Goal: Information Seeking & Learning: Learn about a topic

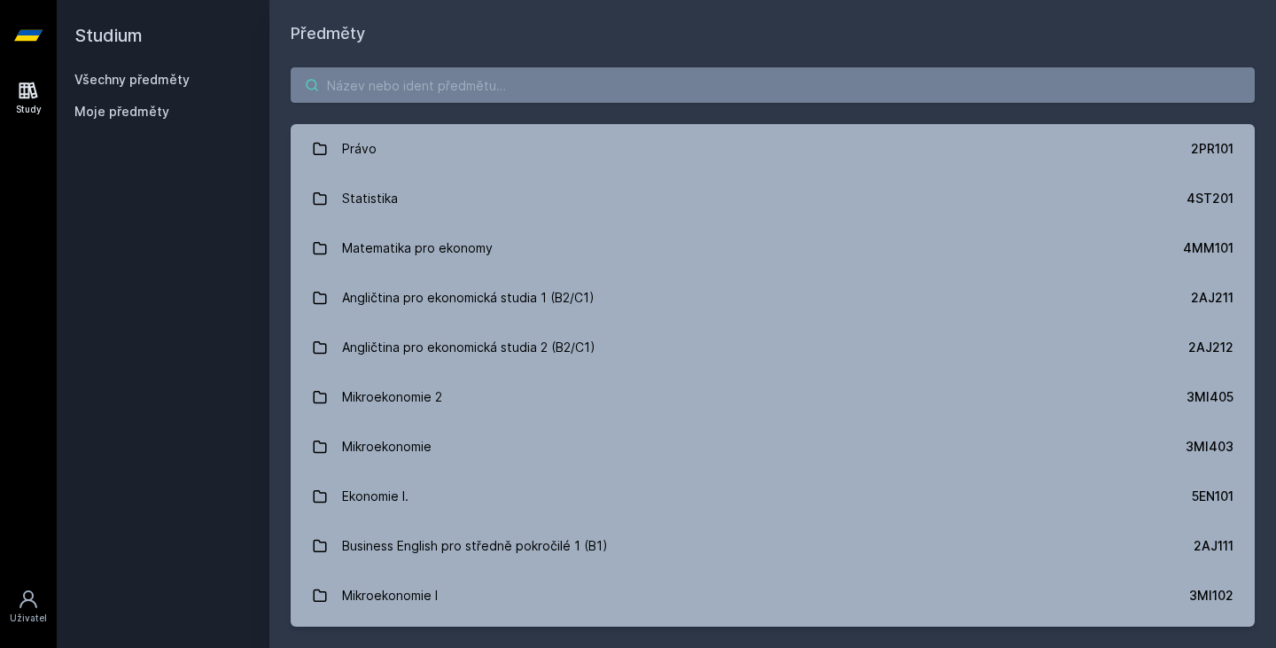
click at [524, 95] on input "search" at bounding box center [773, 84] width 964 height 35
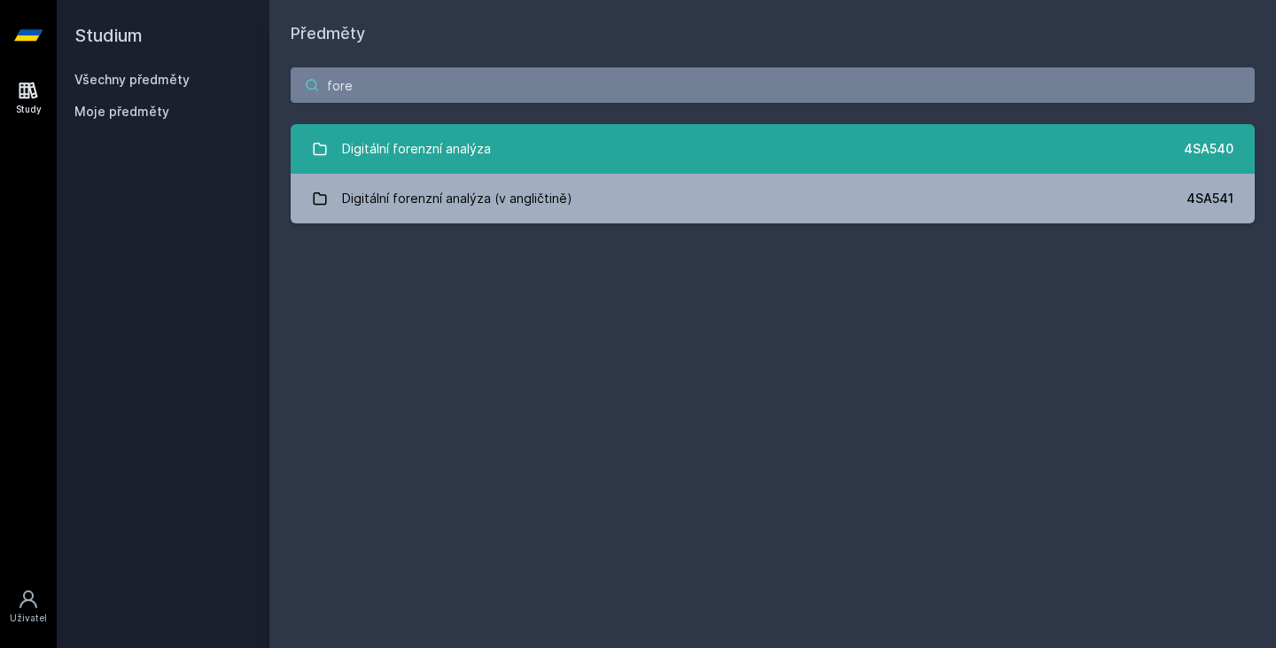
type input "fore"
click at [512, 155] on link "Digitální forenzní analýza 4SA540" at bounding box center [773, 149] width 964 height 50
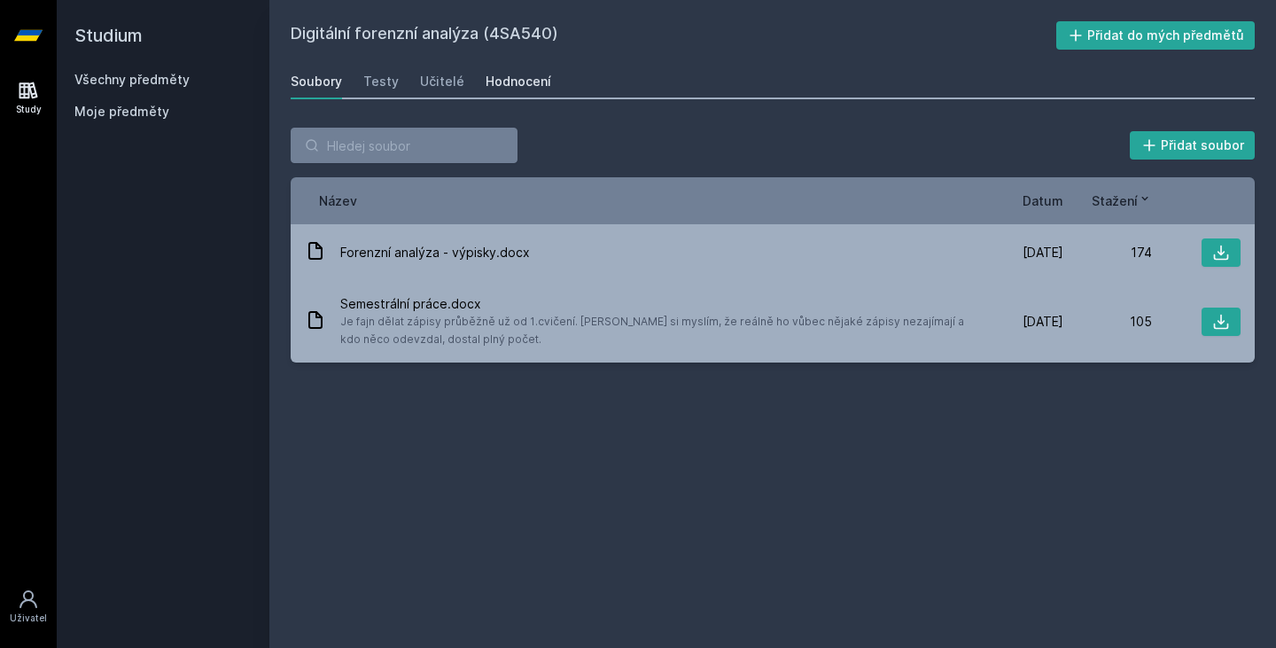
click at [513, 74] on div "Hodnocení" at bounding box center [519, 82] width 66 height 18
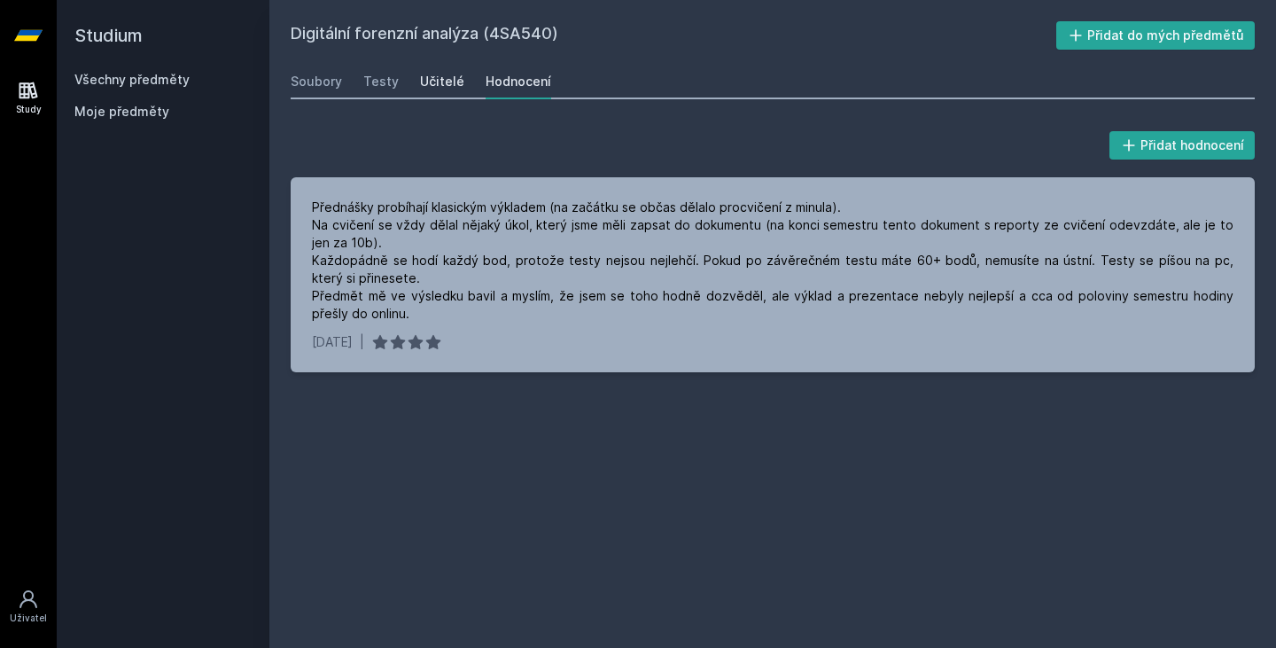
click at [424, 90] on div "Učitelé" at bounding box center [442, 82] width 44 height 18
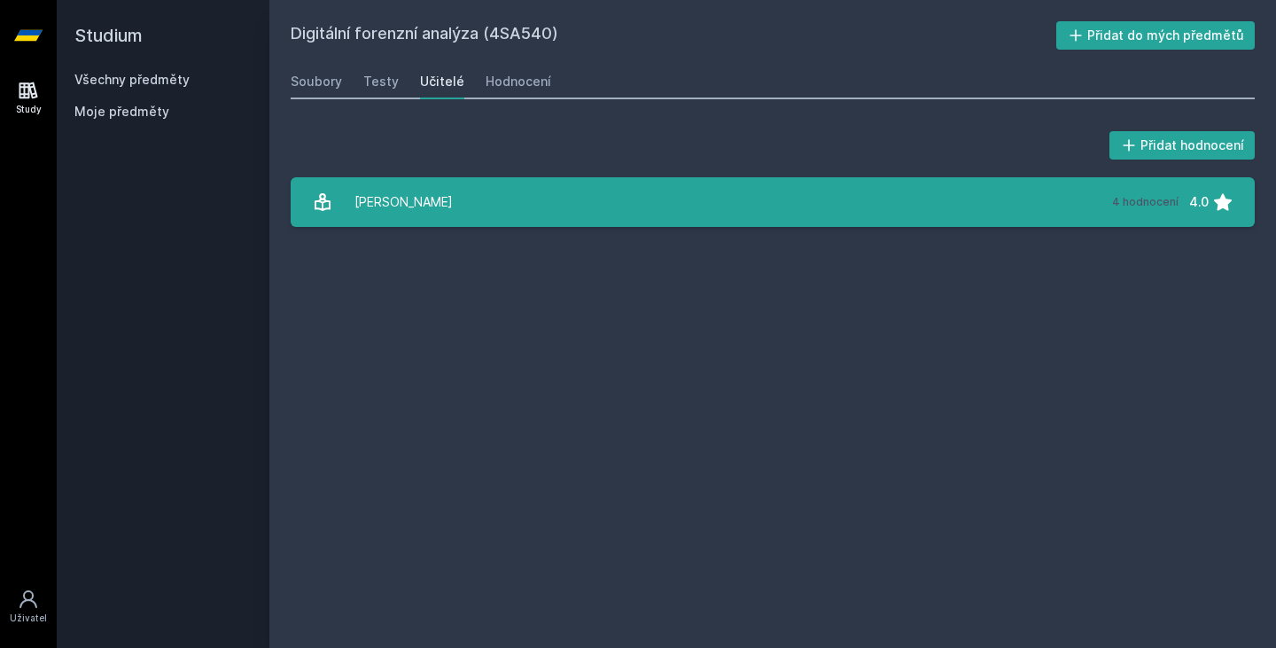
click at [461, 217] on link "[PERSON_NAME] 4 hodnocení 4.0" at bounding box center [773, 202] width 964 height 50
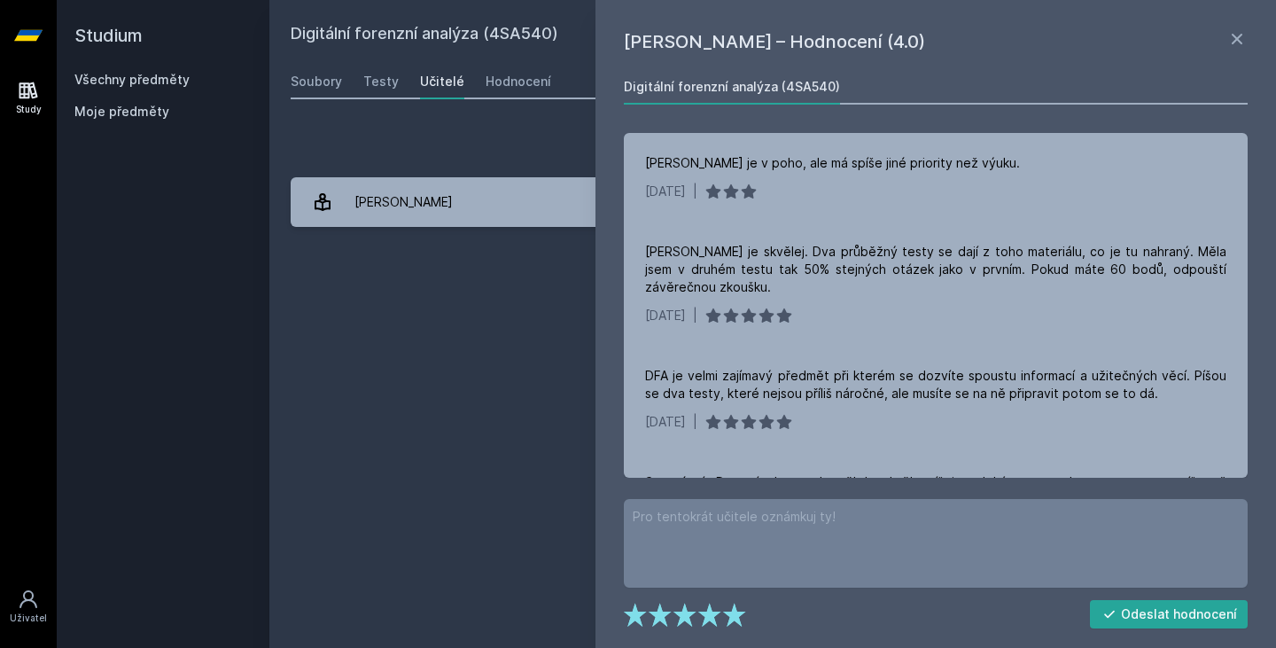
click at [439, 311] on div "Digitální forenzní analýza (4SA540) Přidat do mých předmětů [GEOGRAPHIC_DATA] T…" at bounding box center [773, 323] width 964 height 605
click at [1233, 50] on link at bounding box center [1237, 41] width 21 height 27
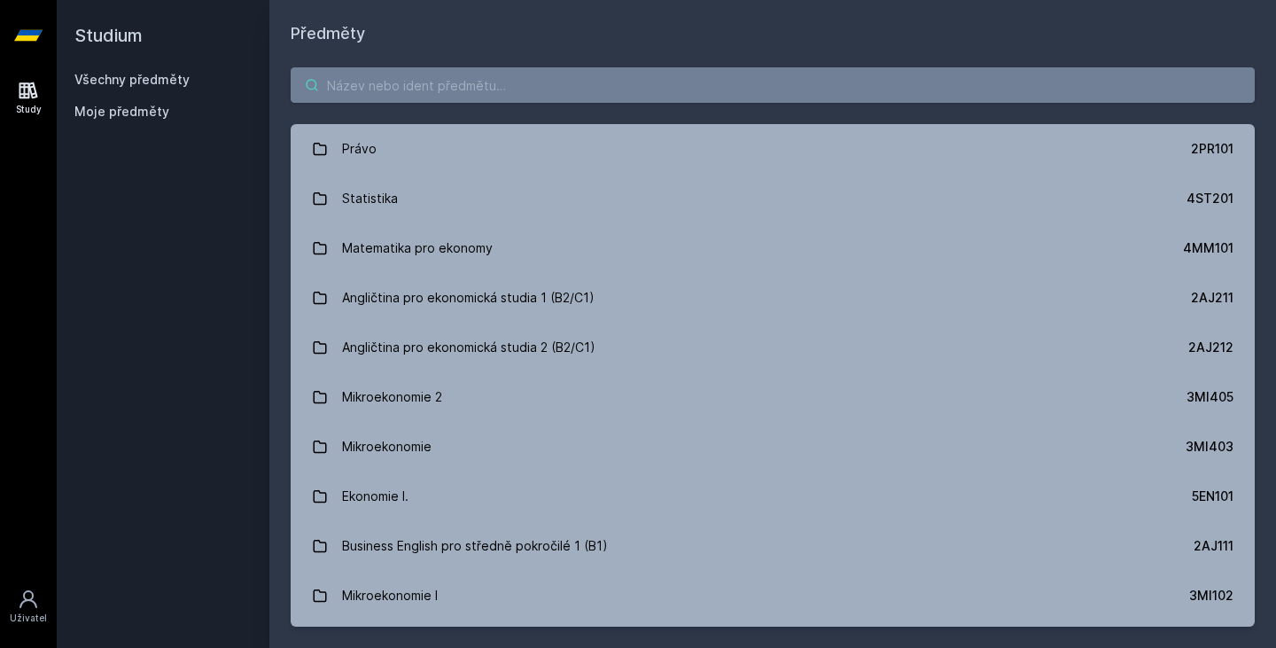
click at [529, 82] on input "search" at bounding box center [773, 84] width 964 height 35
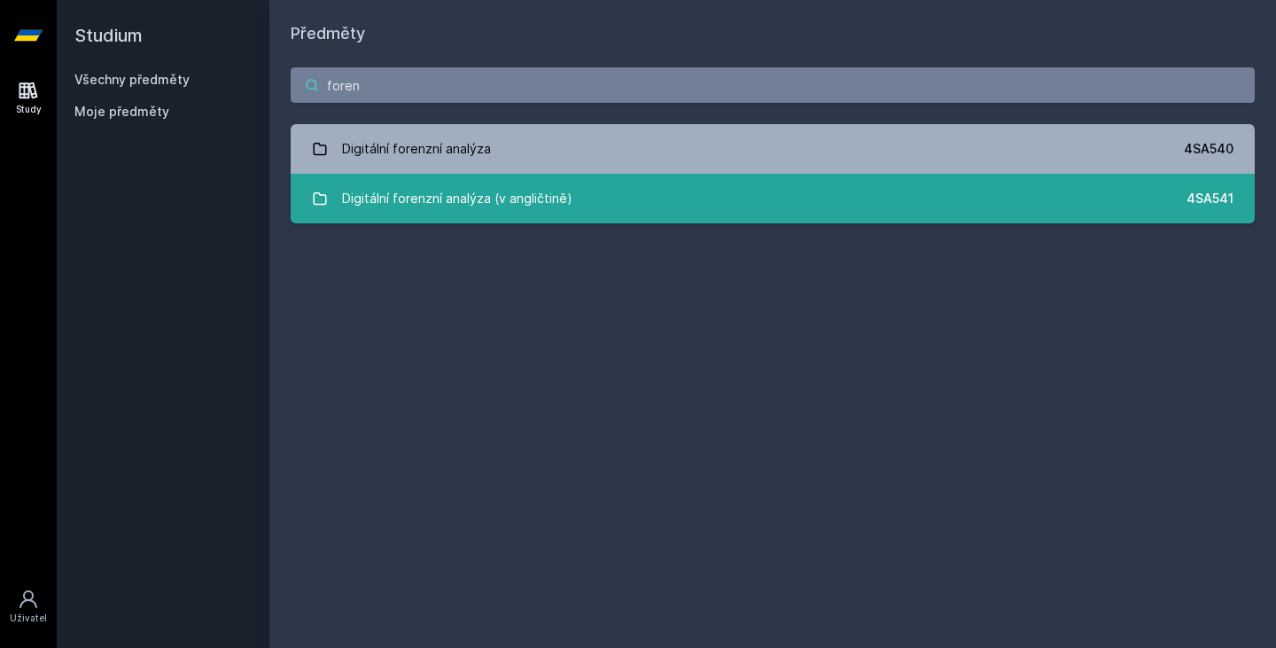
type input "foren"
click at [572, 207] on link "Digitální forenzní analýza (v angličtině) 4SA541" at bounding box center [773, 199] width 964 height 50
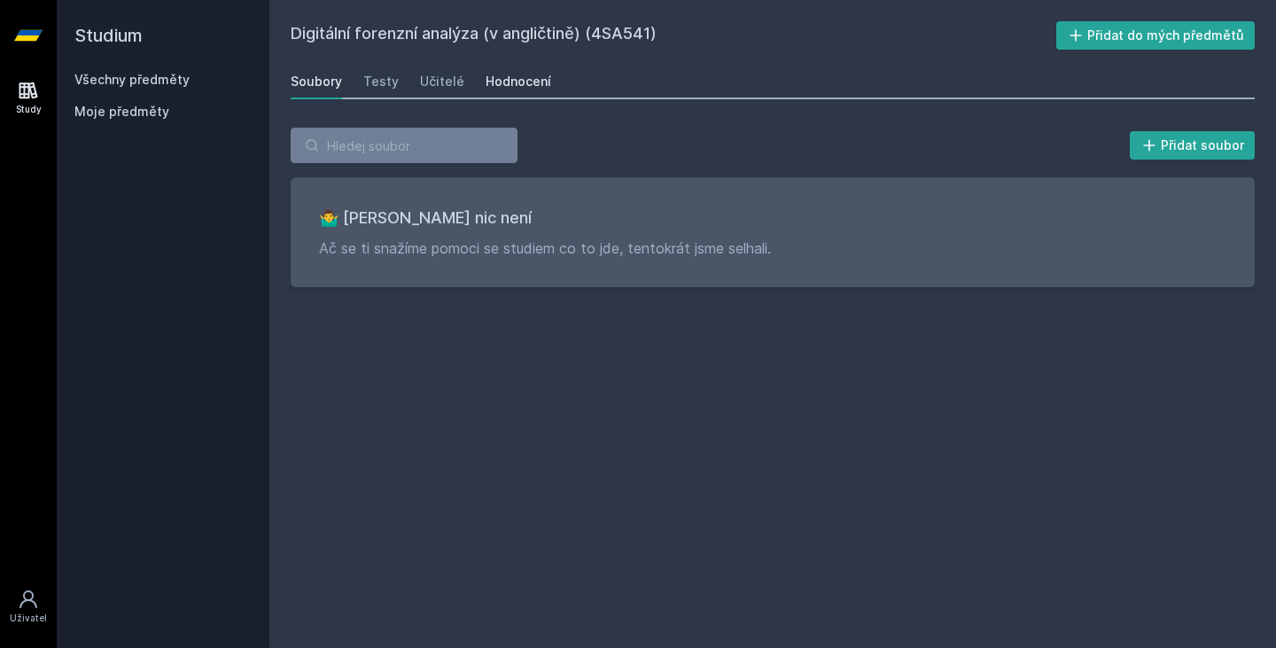
click at [523, 84] on div "Hodnocení" at bounding box center [519, 82] width 66 height 18
